Goal: Navigation & Orientation: Go to known website

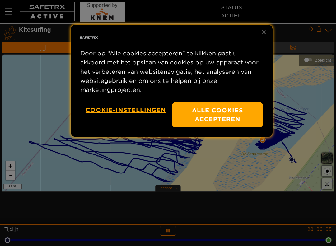
click at [217, 115] on button "Alle cookies accepteren" at bounding box center [217, 114] width 91 height 25
